Goal: Transaction & Acquisition: Purchase product/service

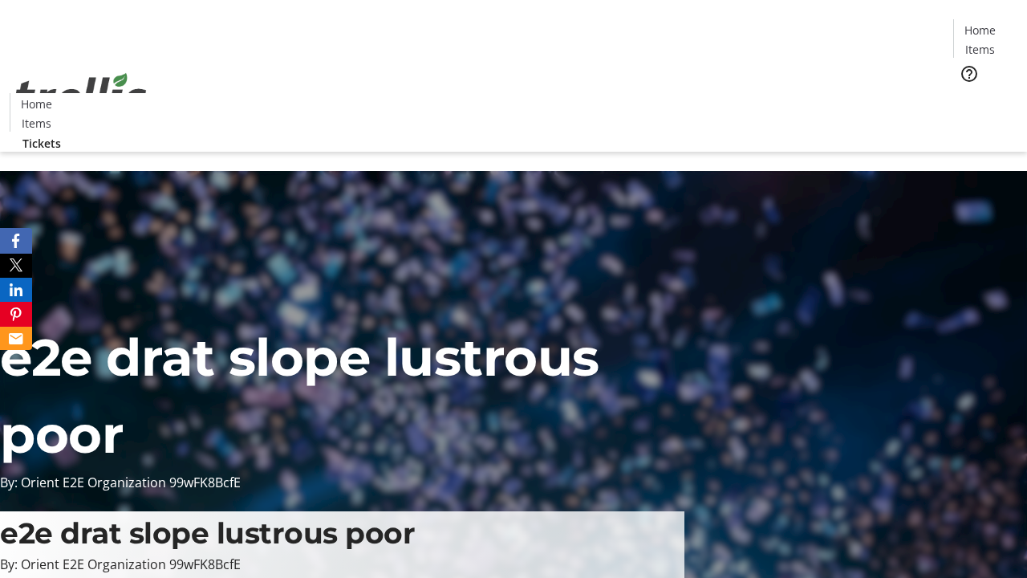
click at [966, 93] on span "Tickets" at bounding box center [985, 101] width 39 height 17
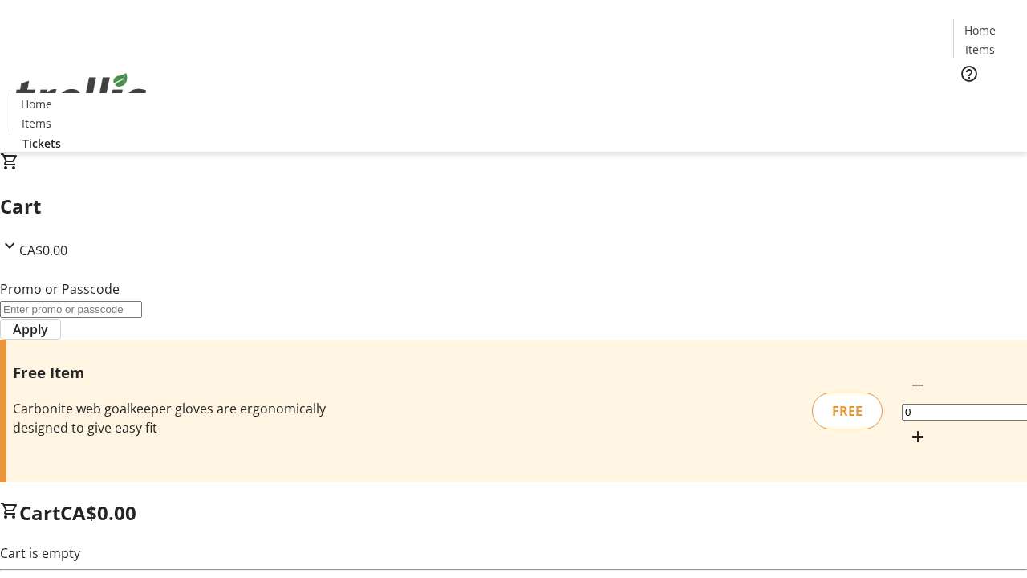
click at [908, 427] on mat-icon "Increment by one" at bounding box center [917, 436] width 19 height 19
type input "1"
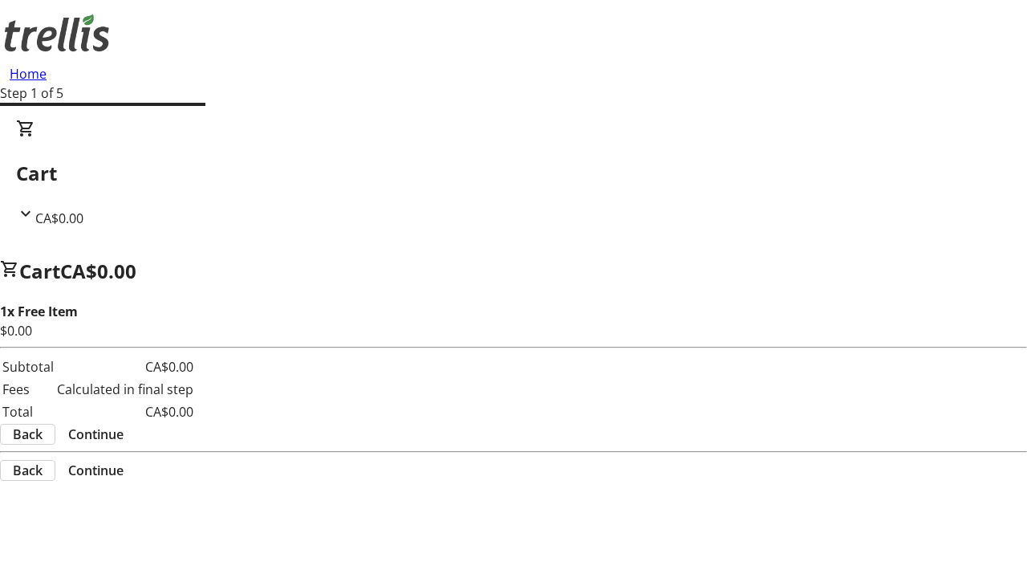
click at [124, 424] on span "Continue" at bounding box center [95, 433] width 55 height 19
